Goal: Task Accomplishment & Management: Complete application form

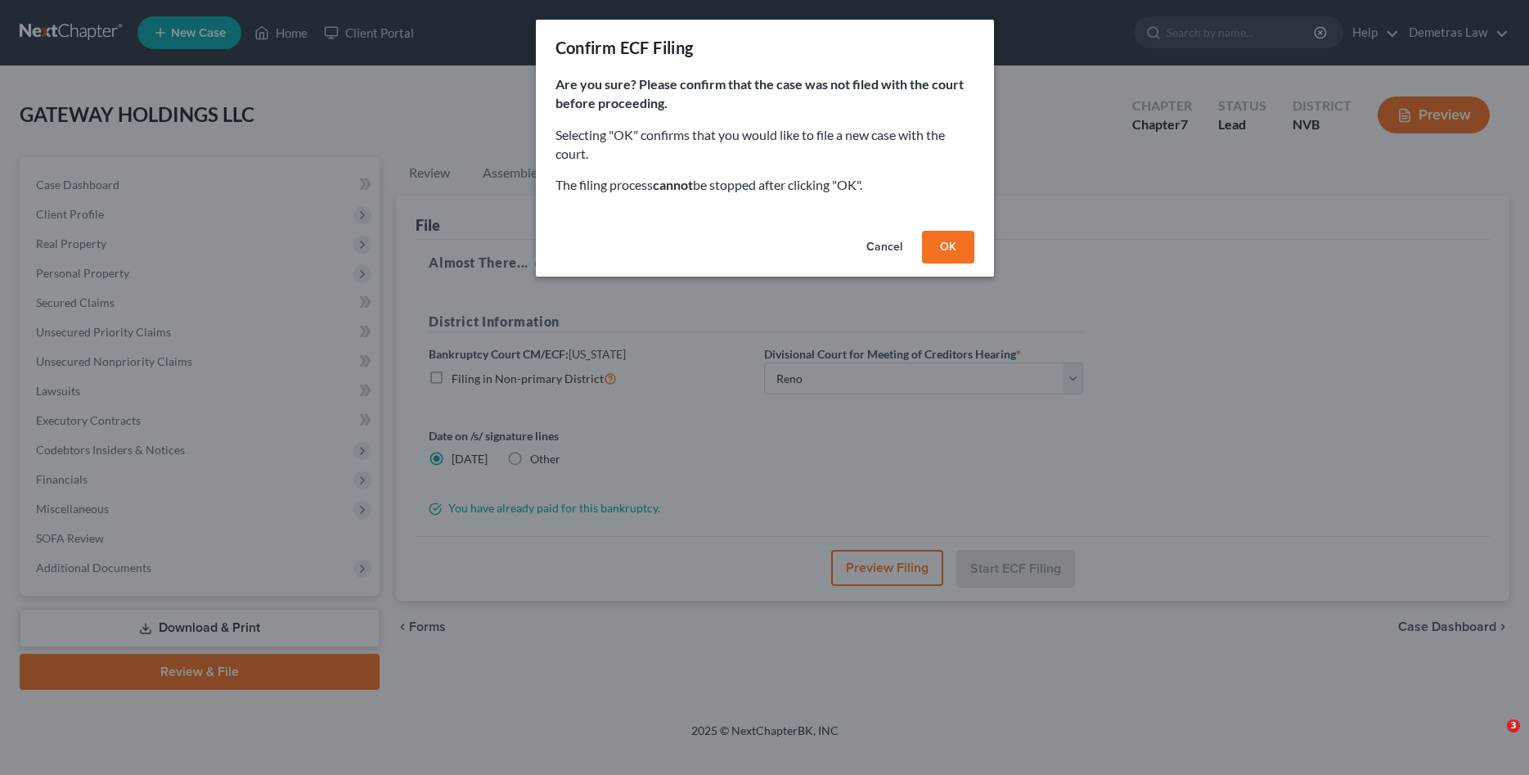
select select "1"
click at [952, 251] on button "OK" at bounding box center [948, 247] width 52 height 33
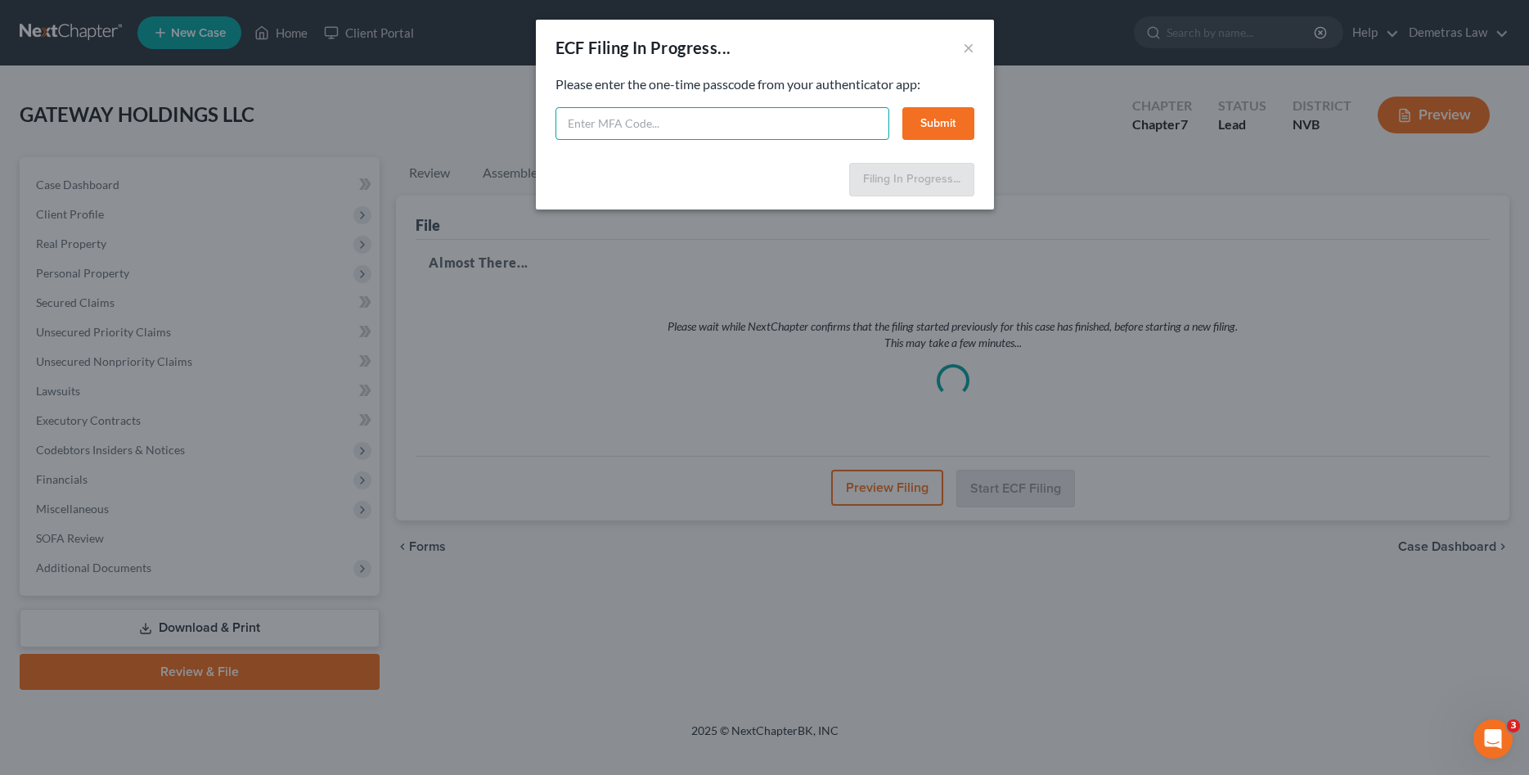
click at [621, 121] on input "text" at bounding box center [722, 123] width 334 height 33
type input "435203"
click at [956, 119] on button "Submit" at bounding box center [938, 123] width 72 height 33
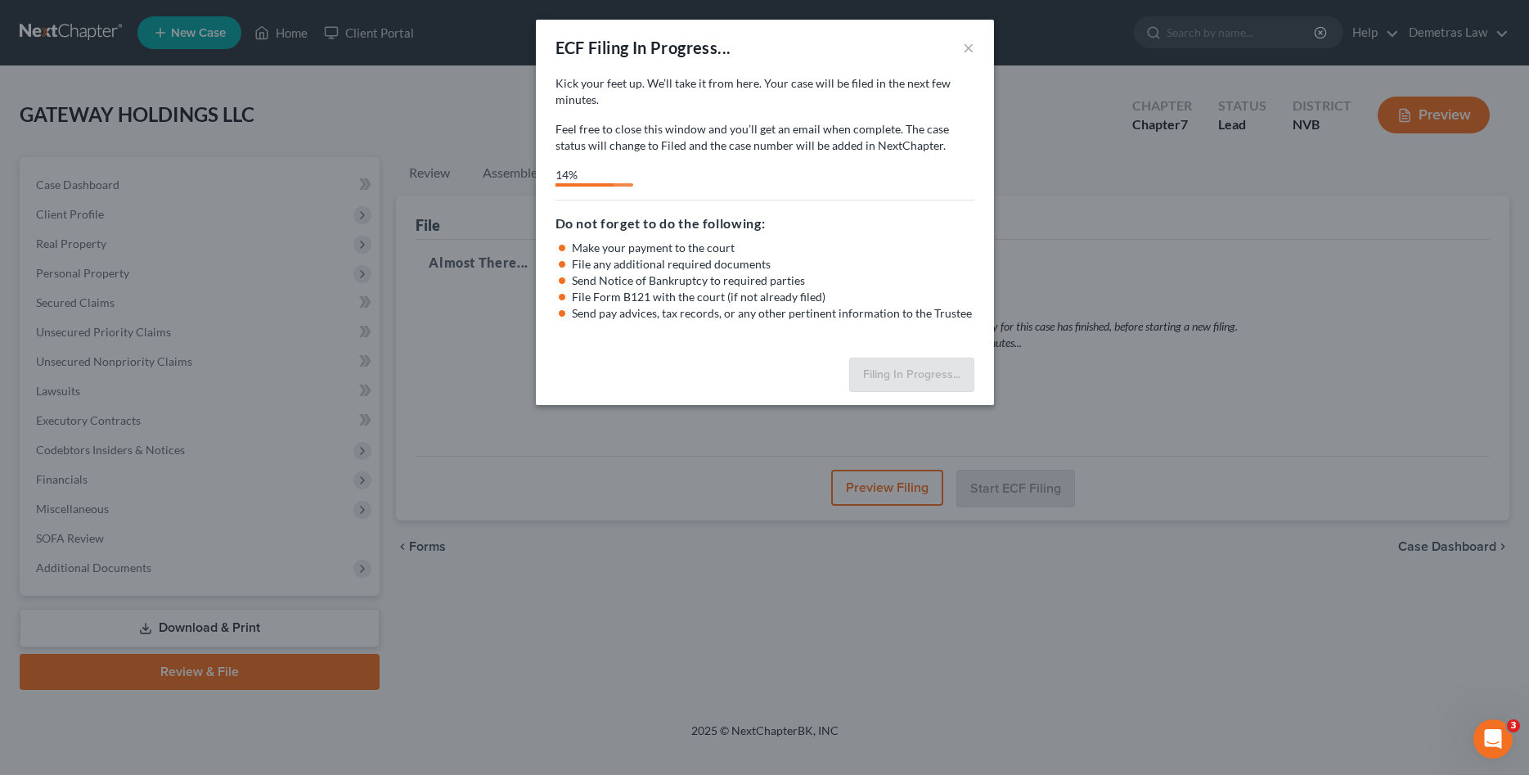
select select "1"
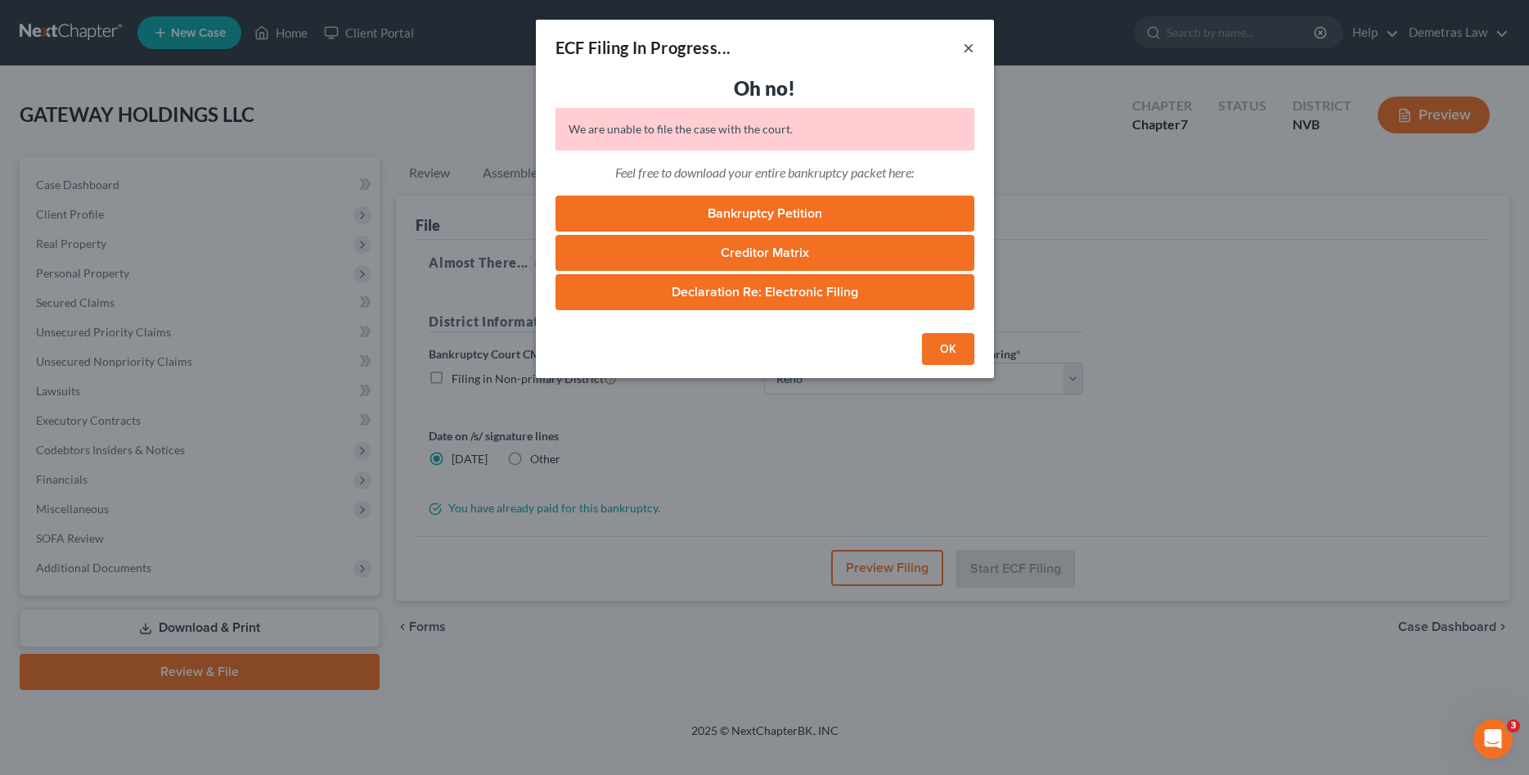
click at [968, 51] on button "×" at bounding box center [968, 48] width 11 height 20
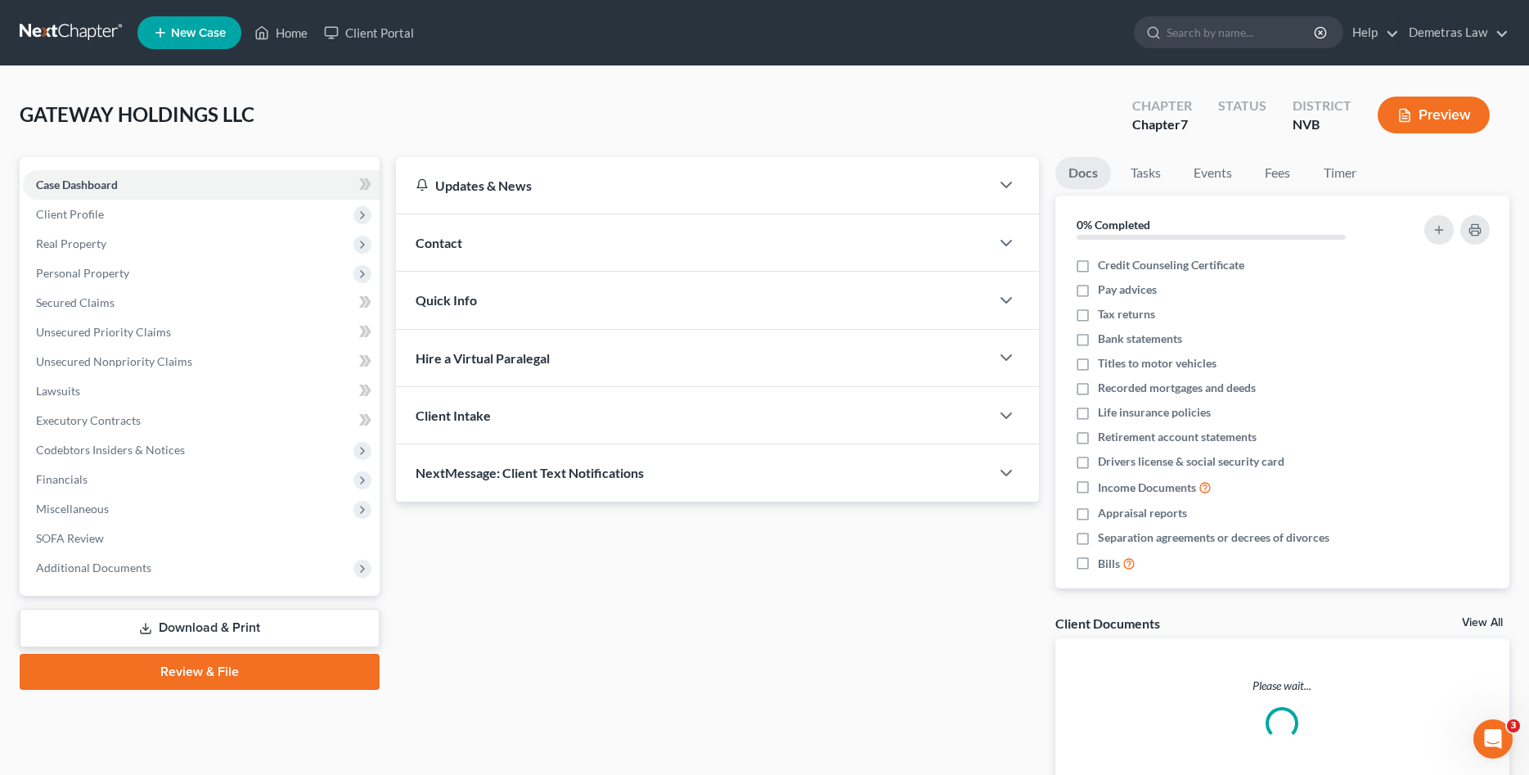
scroll to position [83, 0]
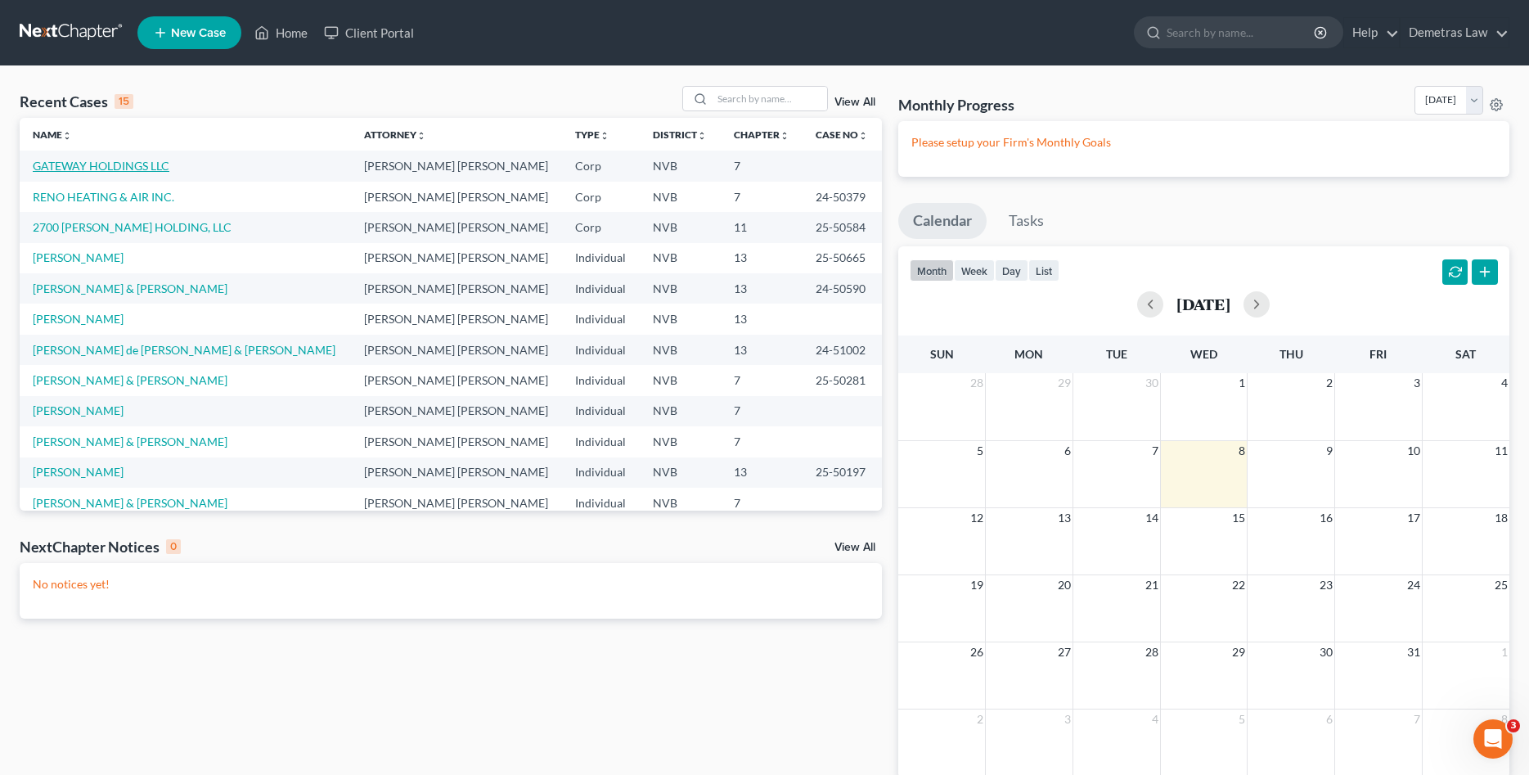
click at [87, 168] on link "GATEWAY HOLDINGS LLC" at bounding box center [101, 166] width 137 height 14
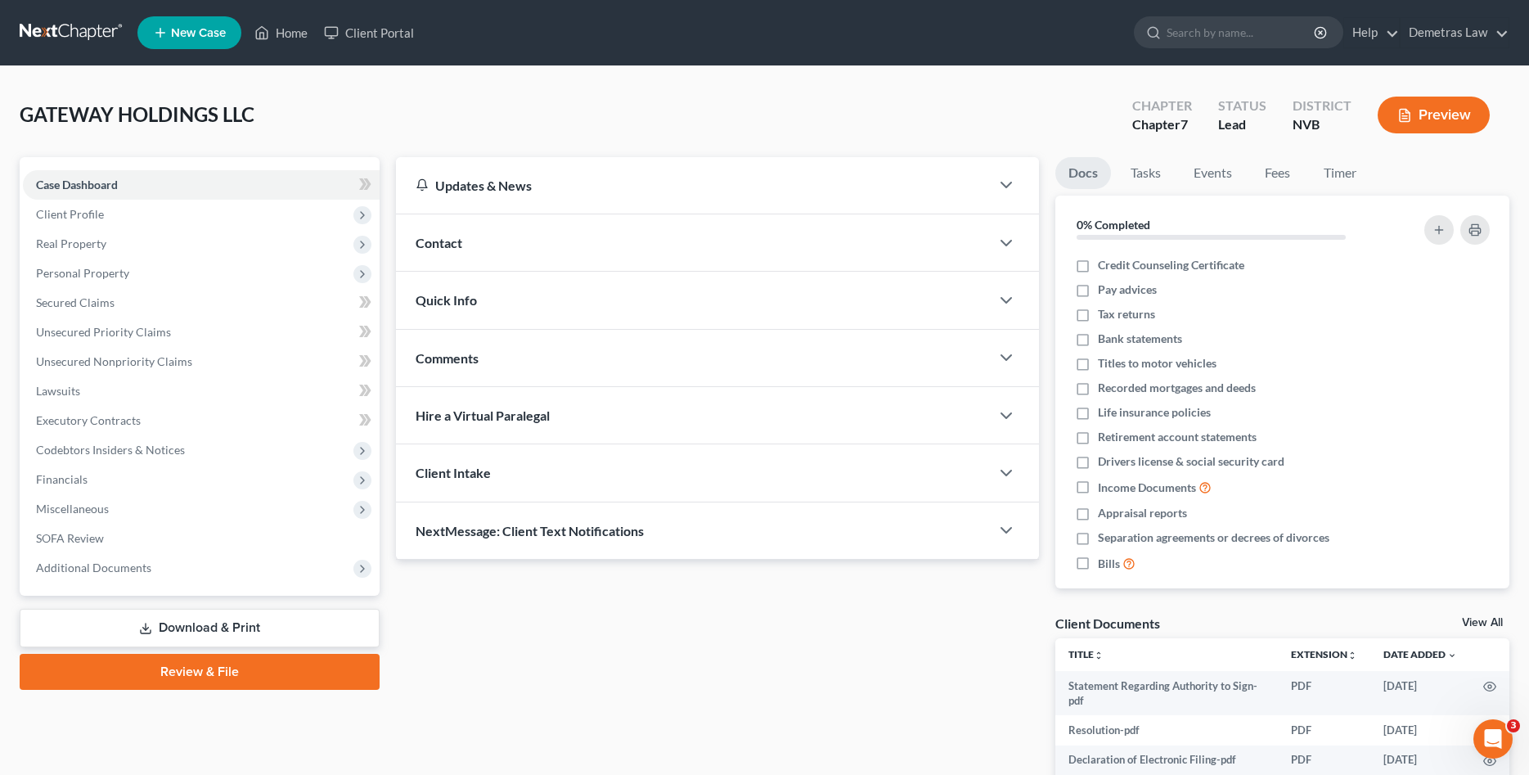
click at [242, 669] on link "Review & File" at bounding box center [200, 671] width 360 height 36
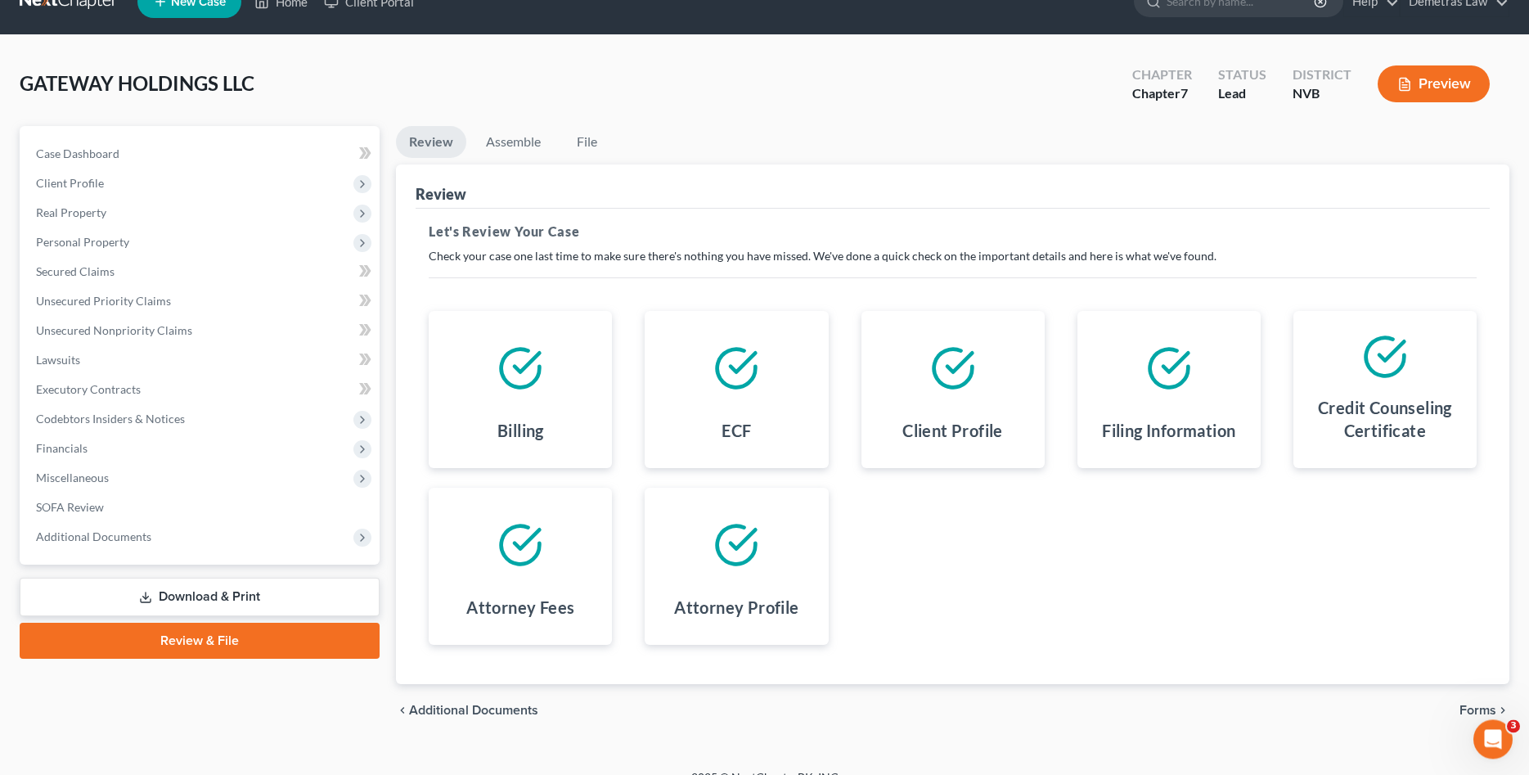
scroll to position [54, 0]
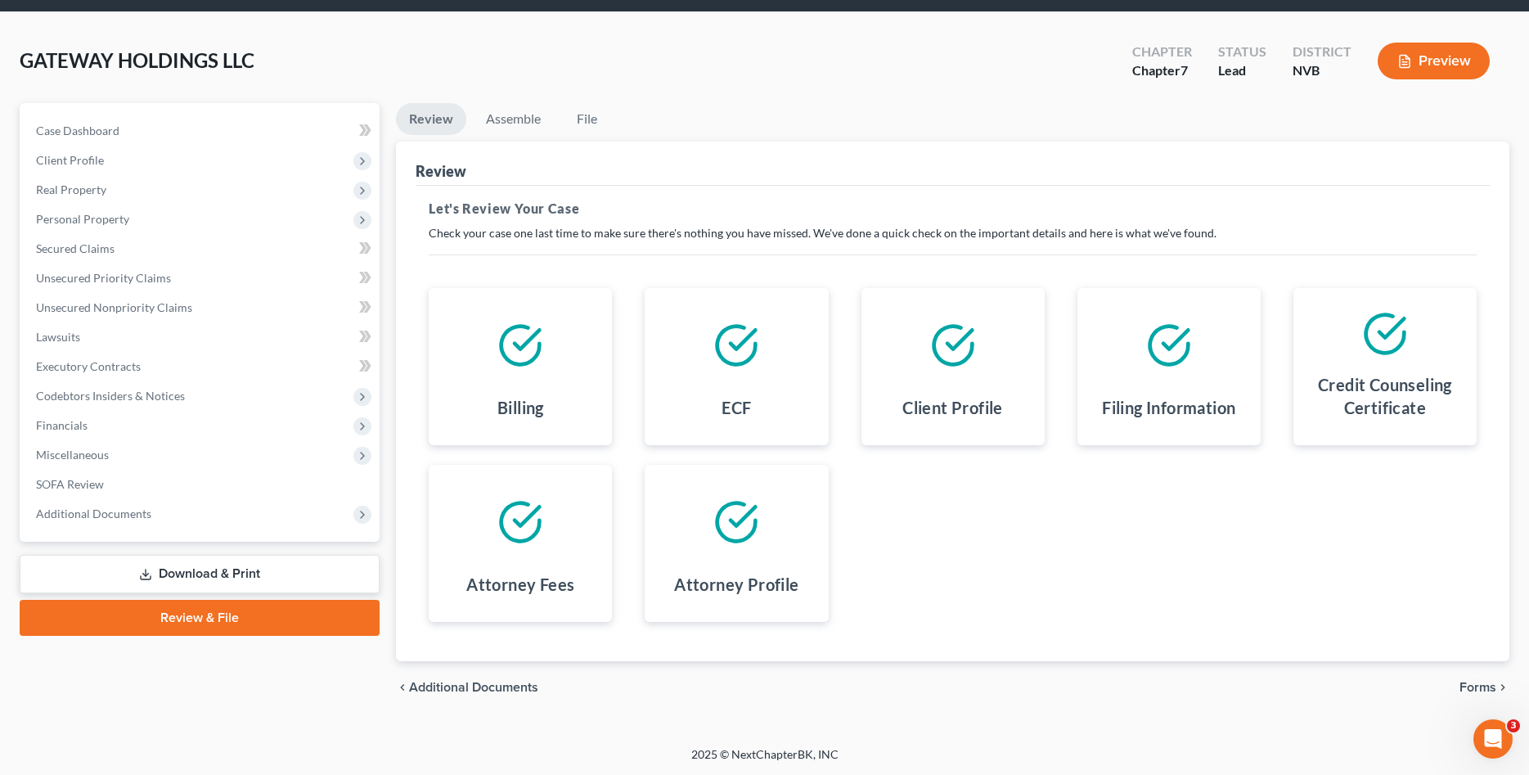
click at [1478, 685] on span "Forms" at bounding box center [1477, 686] width 37 height 13
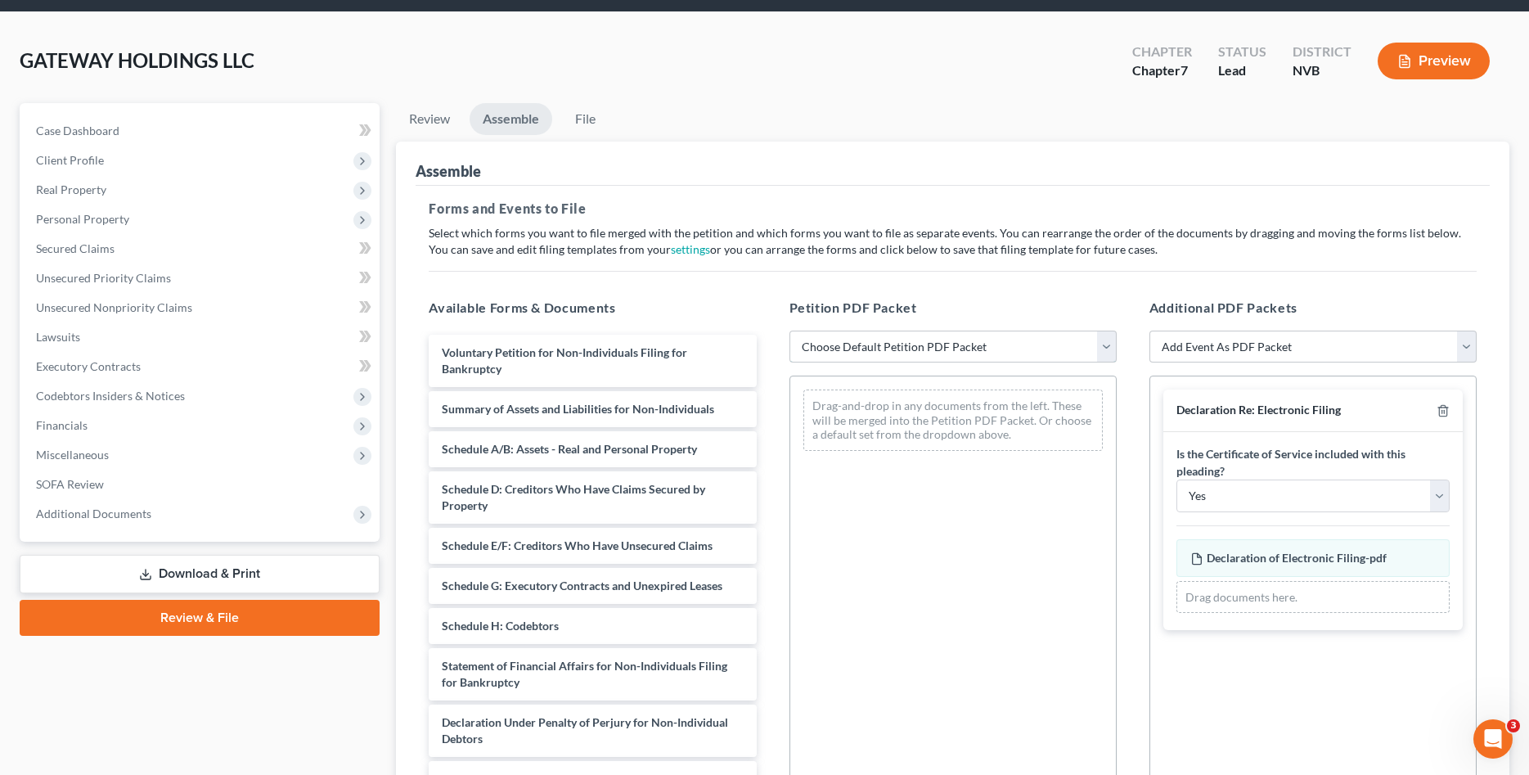
click at [789, 330] on select "Choose Default Petition PDF Packet Complete Bankruptcy Petition (all forms and …" at bounding box center [952, 346] width 327 height 33
select select "0"
click option "Complete Bankruptcy Petition (all forms and schedules)" at bounding box center [0, 0] width 0 height 0
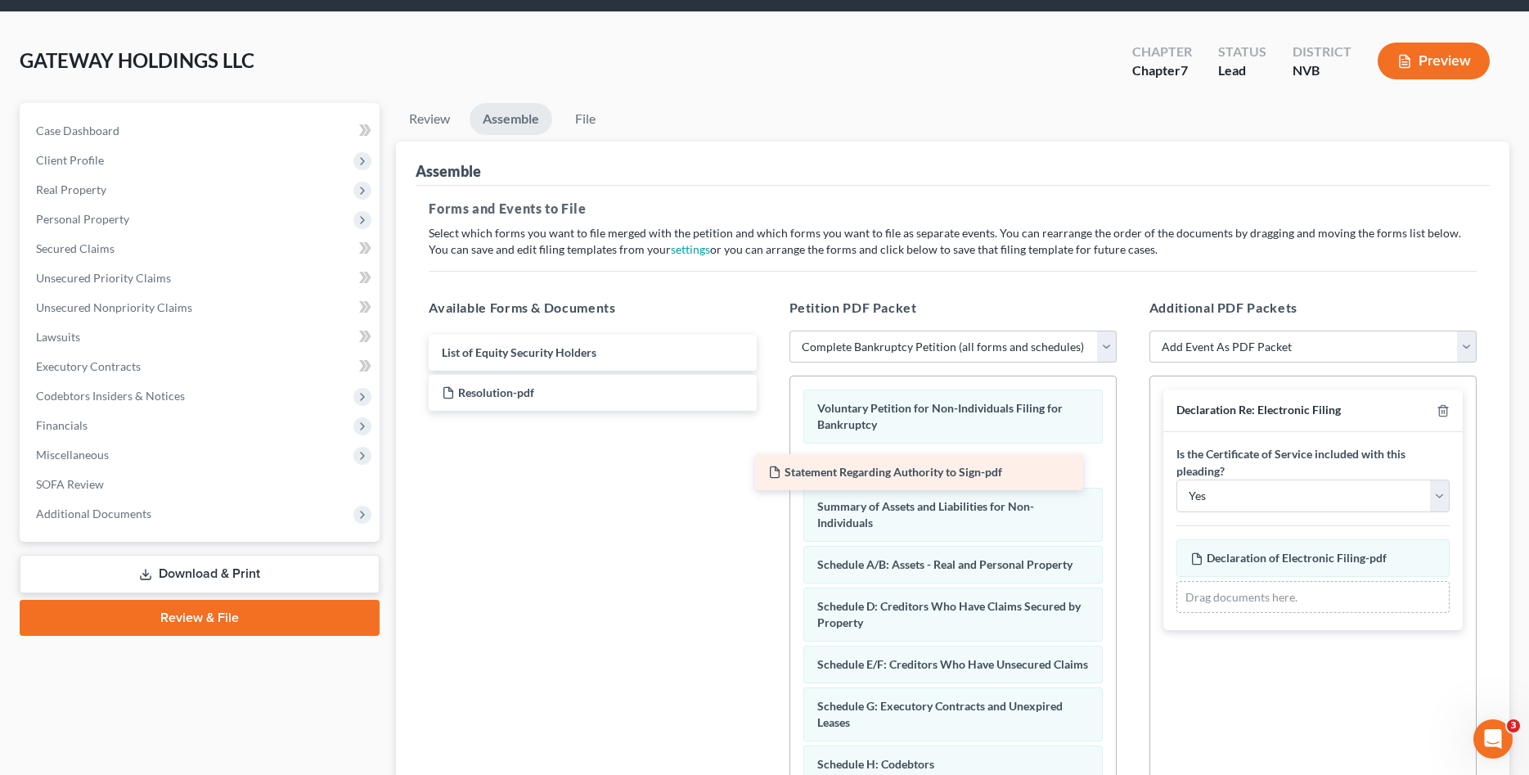
drag, startPoint x: 568, startPoint y: 389, endPoint x: 918, endPoint y: 463, distance: 357.7
click at [769, 411] on div "Statement Regarding Authority to Sign-pdf List of Equity Security Holders State…" at bounding box center [591, 373] width 353 height 76
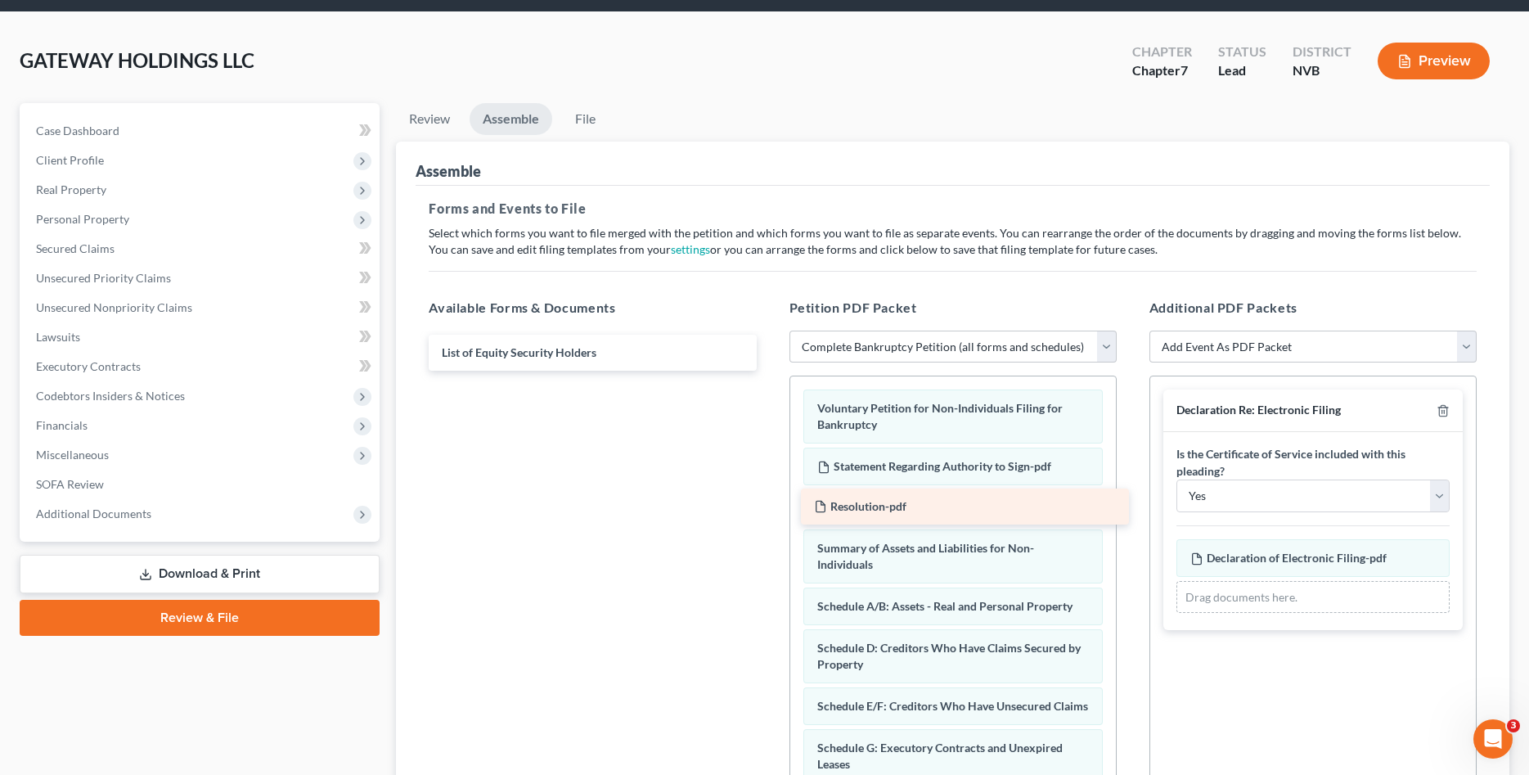
drag, startPoint x: 499, startPoint y: 391, endPoint x: 872, endPoint y: 503, distance: 389.4
click at [769, 371] on div "Resolution-pdf List of Equity Security Holders Resolution-pdf" at bounding box center [591, 353] width 353 height 36
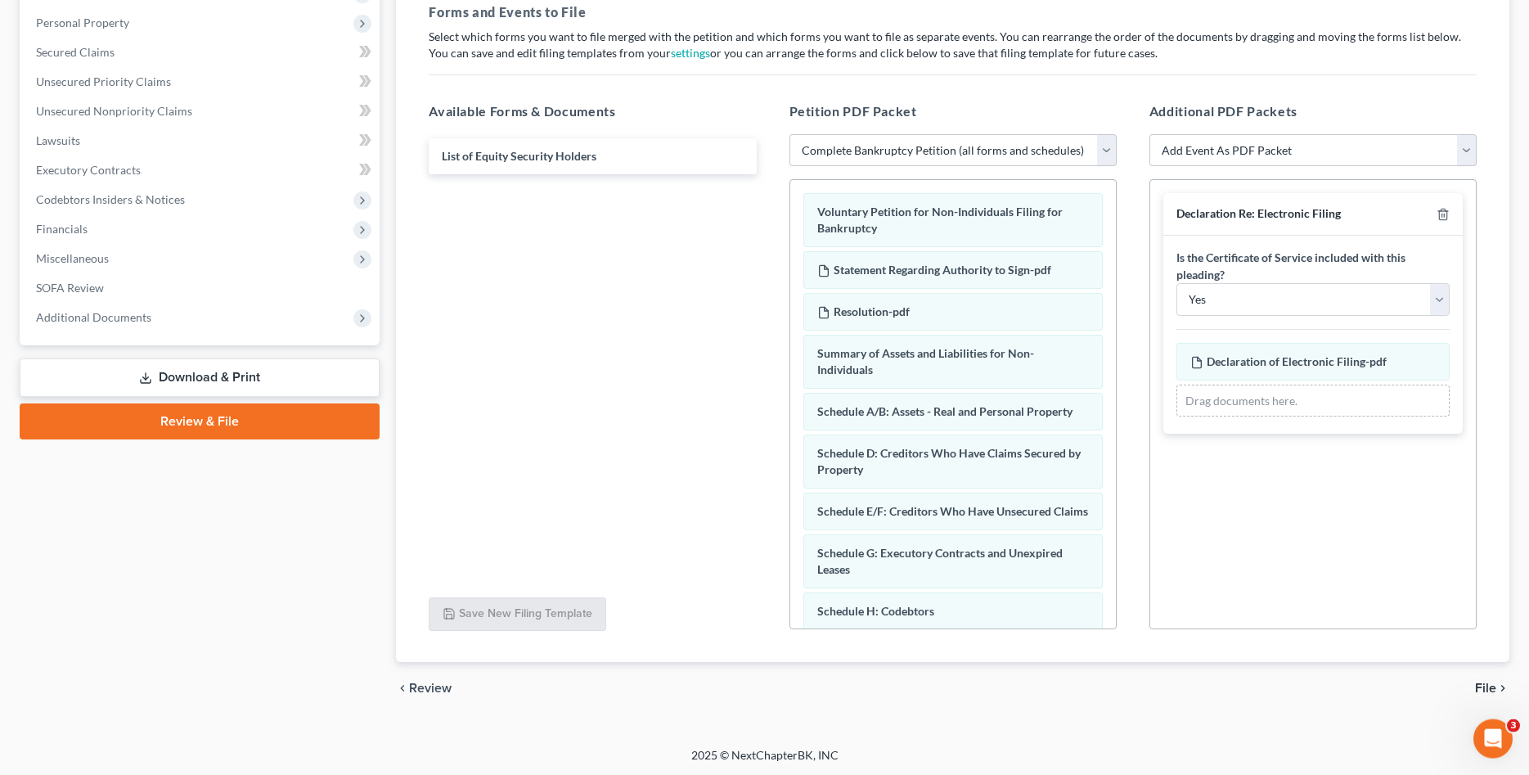
scroll to position [251, 0]
click at [1479, 685] on span "File" at bounding box center [1485, 686] width 21 height 13
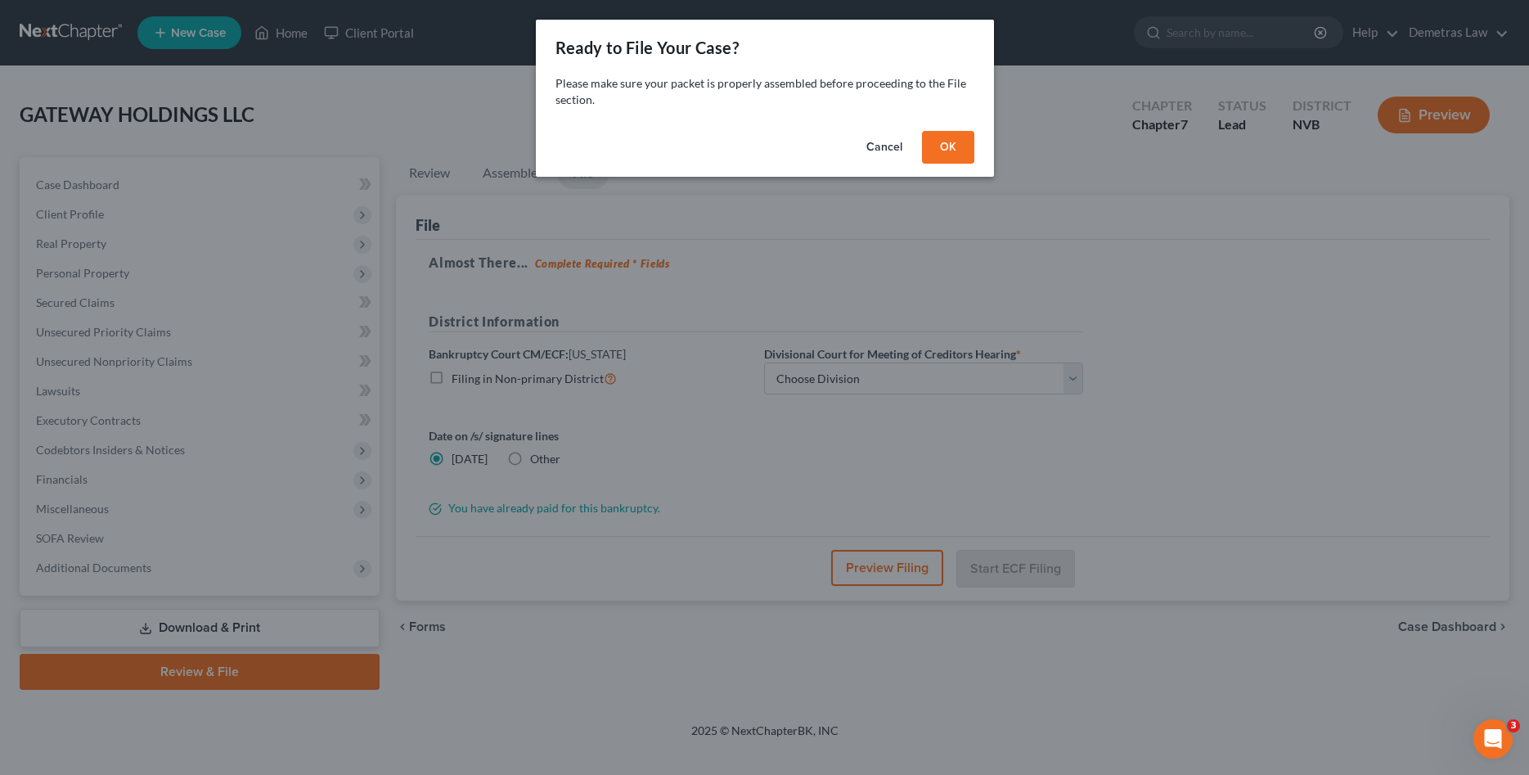
click at [944, 147] on button "OK" at bounding box center [948, 147] width 52 height 33
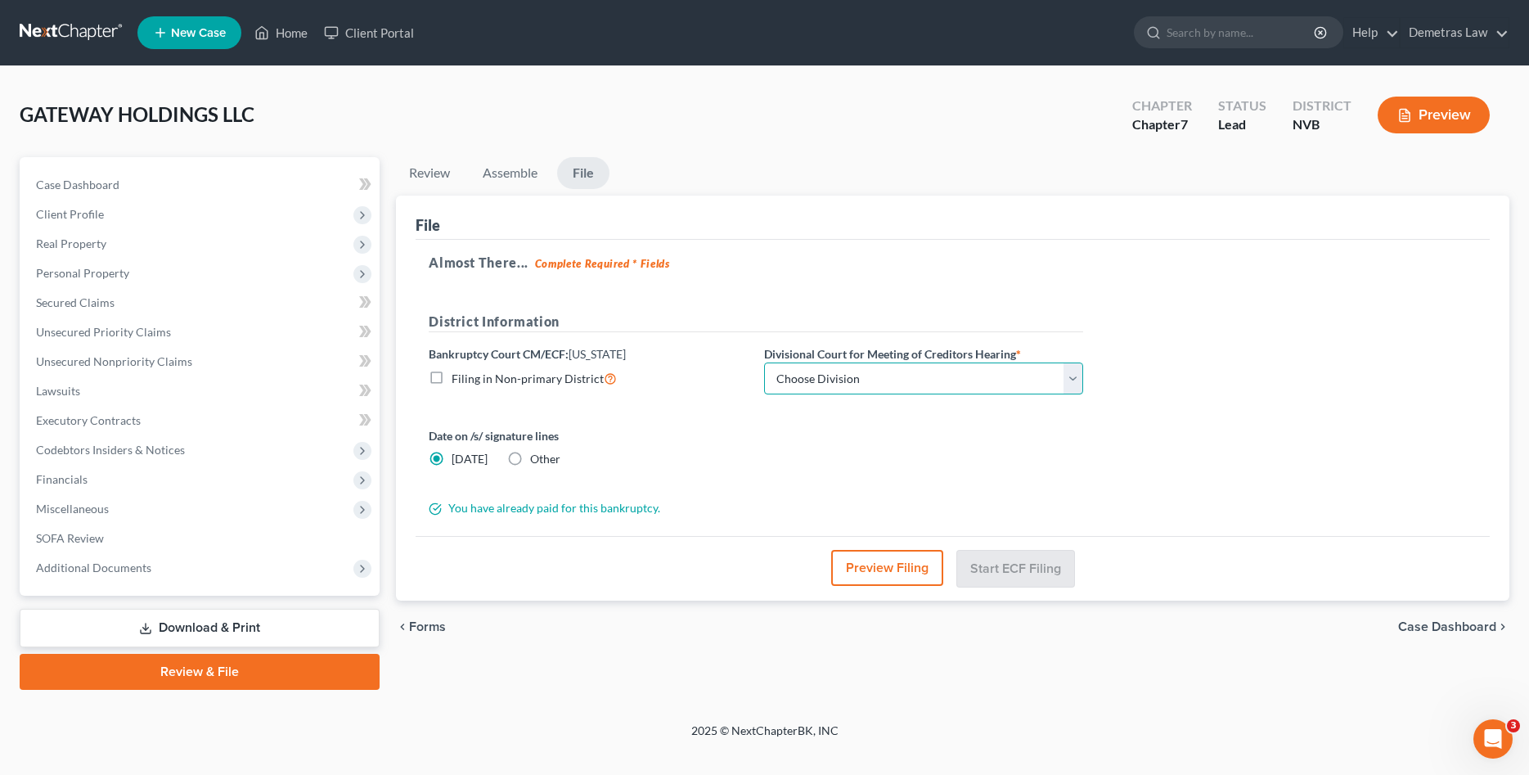
click at [764, 362] on select "Choose Division [GEOGRAPHIC_DATA] [GEOGRAPHIC_DATA]" at bounding box center [923, 378] width 319 height 33
select select "1"
click option "Reno" at bounding box center [0, 0] width 0 height 0
click at [734, 463] on div "Date on /s/ signature lines [DATE] Other" at bounding box center [587, 447] width 335 height 40
click at [1010, 566] on button "Start ECF Filing" at bounding box center [1015, 568] width 117 height 36
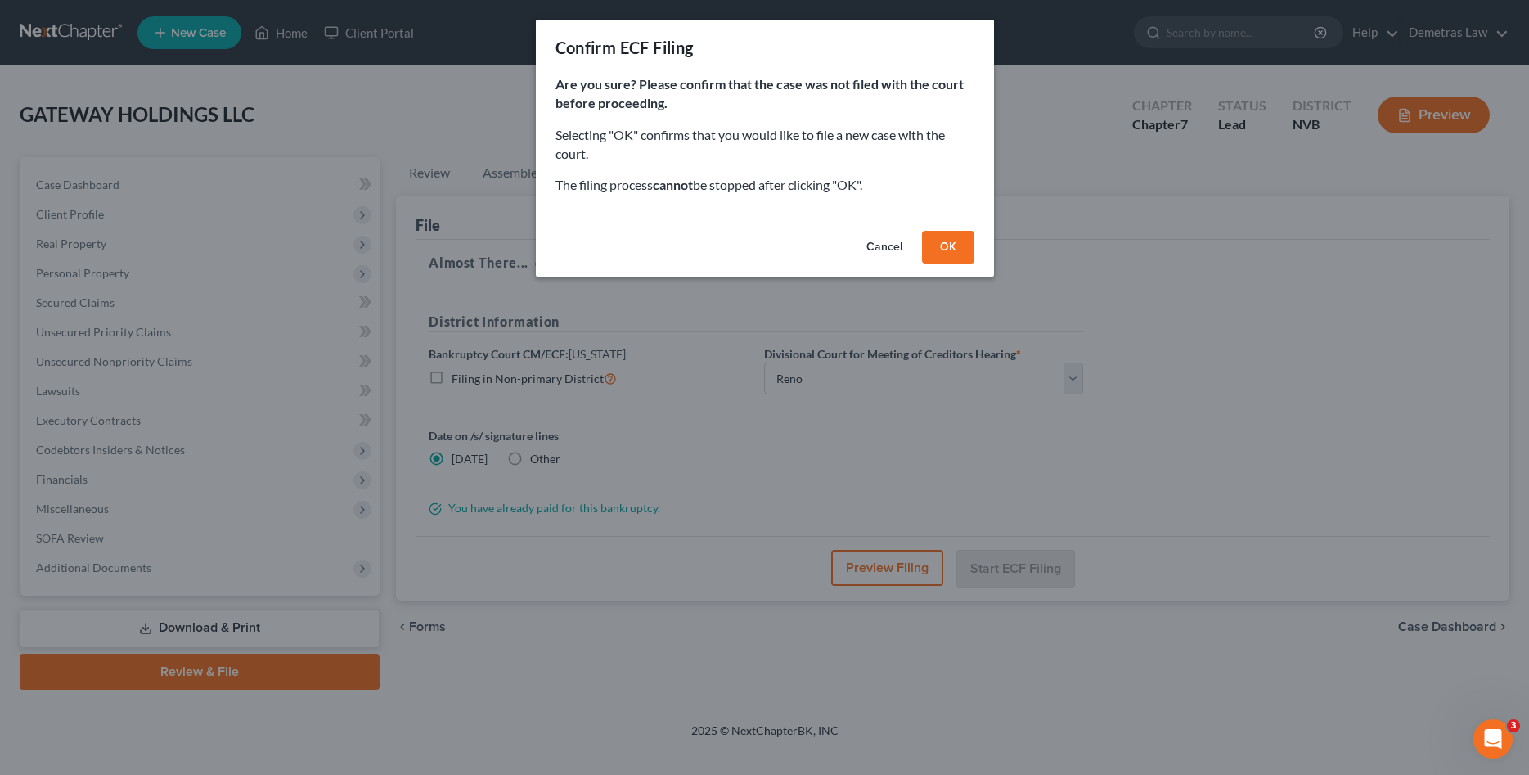
click at [950, 243] on button "OK" at bounding box center [948, 247] width 52 height 33
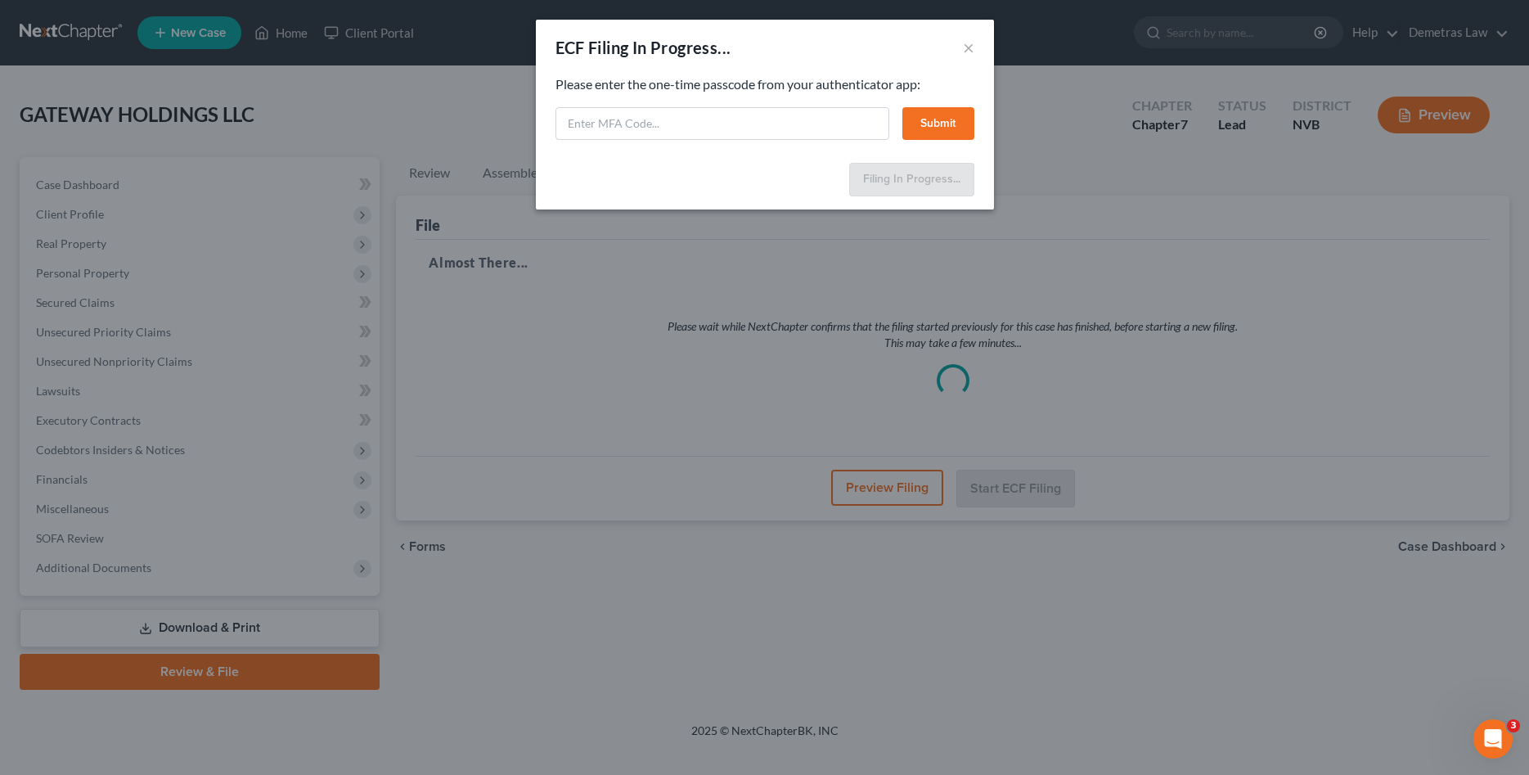
select select "1"
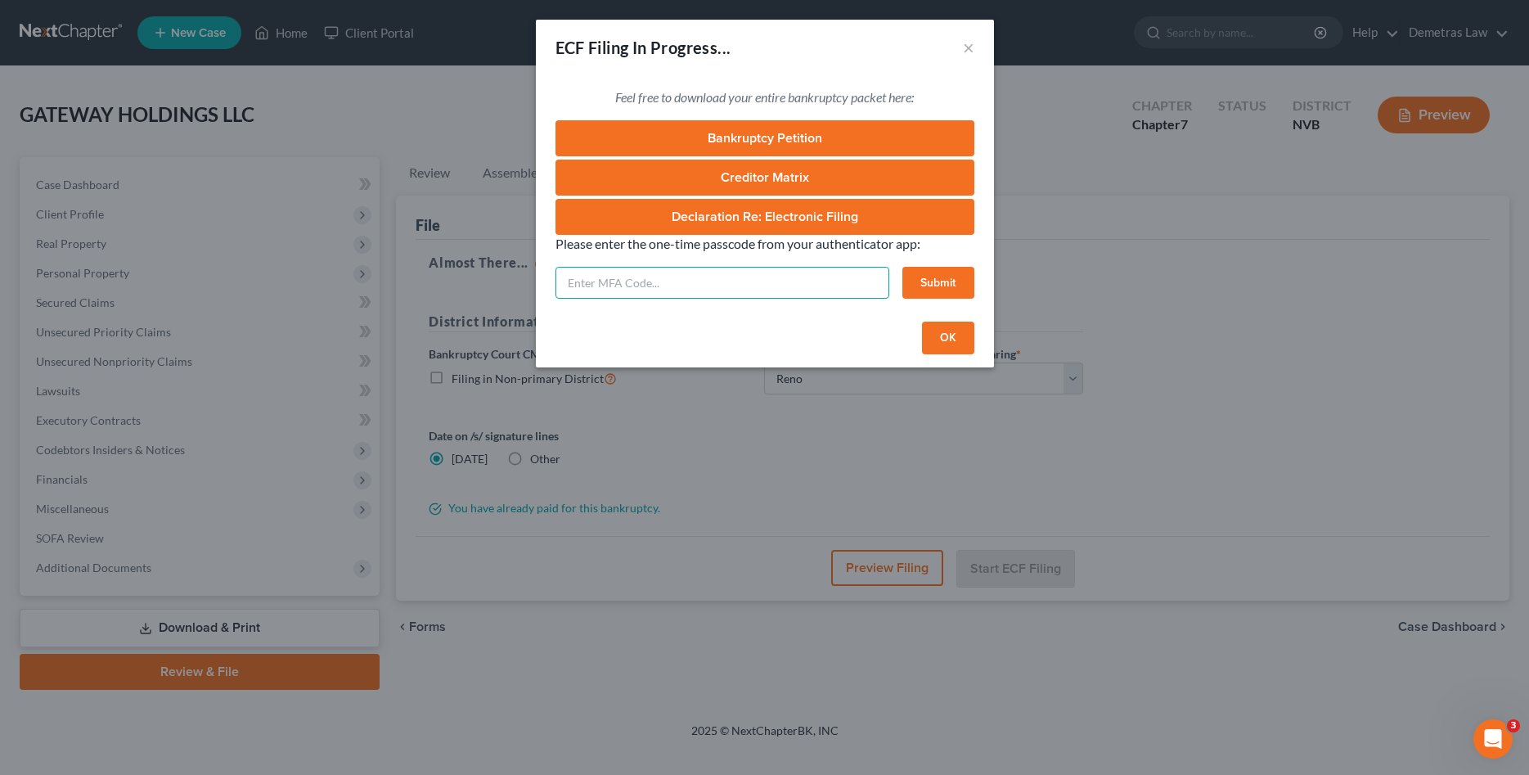
click at [582, 284] on input "text" at bounding box center [722, 283] width 334 height 33
type input "560754"
click at [923, 289] on button "Submit" at bounding box center [938, 283] width 72 height 33
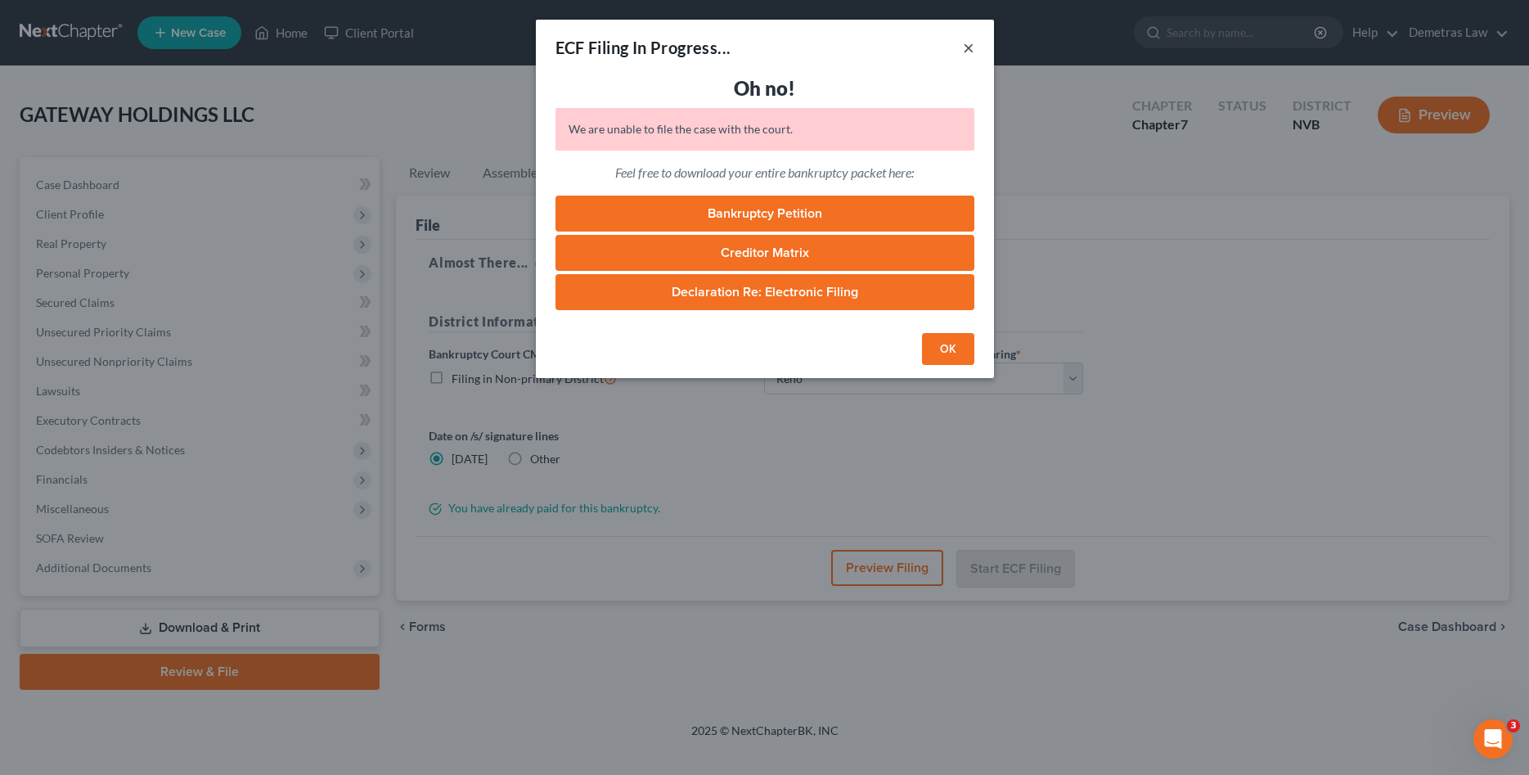
click at [968, 45] on button "×" at bounding box center [968, 48] width 11 height 20
